Goal: Check status: Check status

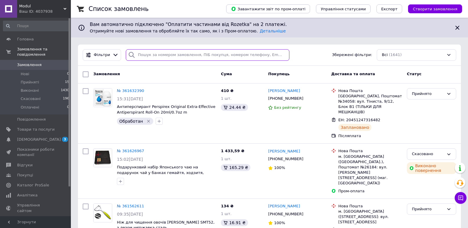
click at [191, 55] on input "search" at bounding box center [207, 55] width 163 height 12
paste input "360633966"
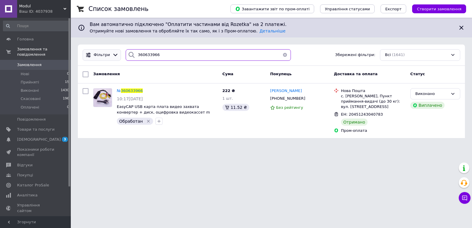
drag, startPoint x: 170, startPoint y: 55, endPoint x: 103, endPoint y: 55, distance: 67.5
click at [103, 55] on div "Фільтри 360633966 Збережені фільтри: Всі (1641)" at bounding box center [271, 55] width 382 height 12
paste input "929514"
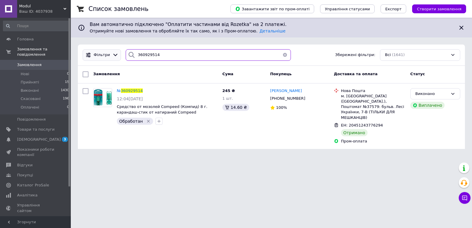
drag, startPoint x: 142, startPoint y: 53, endPoint x: 95, endPoint y: 53, distance: 46.6
click at [95, 53] on div "Фільтри 360929514 Збережені фільтри: Всі (1641)" at bounding box center [271, 55] width 382 height 12
paste input "710531"
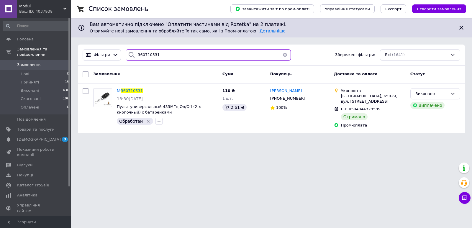
type input "360710531"
